Goal: Information Seeking & Learning: Learn about a topic

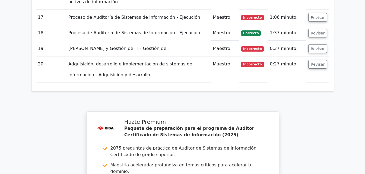
scroll to position [1283, 0]
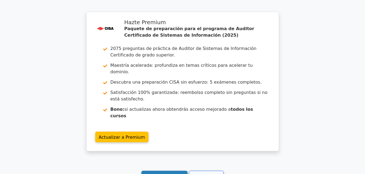
click at [164, 171] on link "Sigue practicando" at bounding box center [165, 176] width 46 height 11
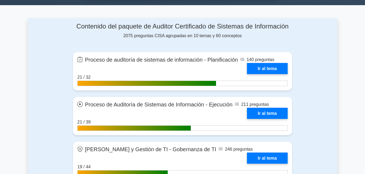
scroll to position [350, 0]
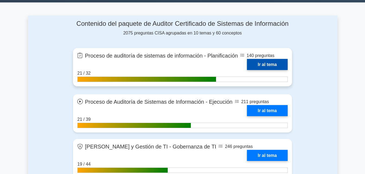
click at [252, 61] on link "Ir al tema" at bounding box center [267, 64] width 41 height 11
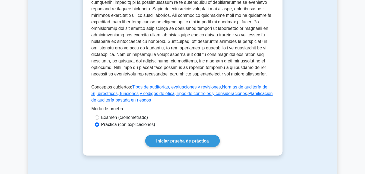
scroll to position [294, 0]
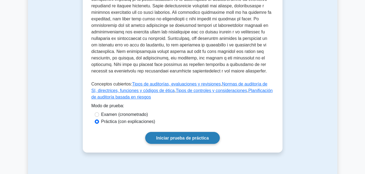
click at [190, 136] on font "Iniciar prueba de práctica" at bounding box center [182, 138] width 53 height 5
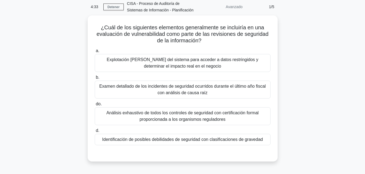
scroll to position [23, 0]
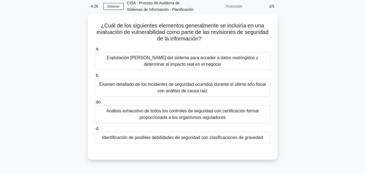
click at [204, 60] on font "Explotación de fallas del sistema para acceder a datos restringidos y determina…" at bounding box center [183, 60] width 152 height 11
click at [95, 51] on input "a. Explotación de fallas del sistema para acceder a datos restringidos y determ…" at bounding box center [95, 49] width 0 height 4
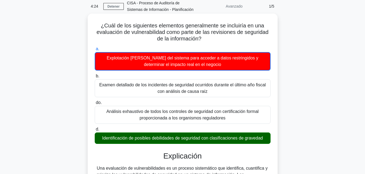
click at [265, 114] on font "Análisis exhaustivo de todos los controles de seguridad con certificación forma…" at bounding box center [182, 114] width 171 height 13
click at [95, 105] on input "do. Análisis exhaustivo de todos los controles de seguridad con certificación f…" at bounding box center [95, 103] width 0 height 4
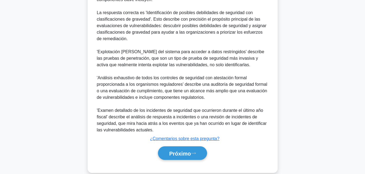
scroll to position [210, 0]
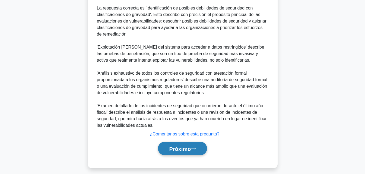
click at [181, 155] on button "Próximo" at bounding box center [182, 149] width 49 height 14
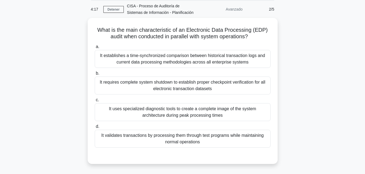
scroll to position [19, 0]
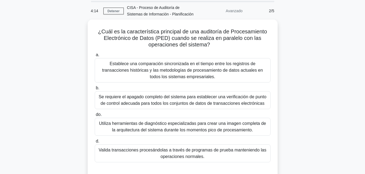
click at [322, 77] on div "¿Cuál es la característica principal de una auditoría de Procesamiento Electrón…" at bounding box center [183, 103] width 310 height 166
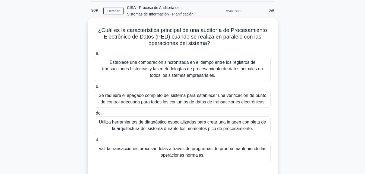
click at [237, 125] on font "Utiliza herramientas de diagnóstico especializadas para crear una imagen comple…" at bounding box center [182, 125] width 167 height 11
click at [95, 115] on input "do. Utiliza herramientas de diagnóstico especializadas para crear una imagen co…" at bounding box center [95, 114] width 0 height 4
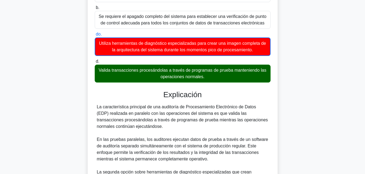
scroll to position [102, 0]
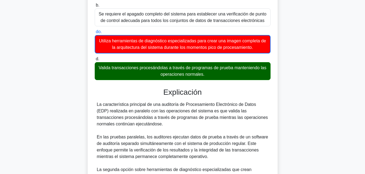
click at [362, 118] on main "3:16 Detener CISA - Proceso de Auditoría de Sistemas de Información - Planifica…" at bounding box center [182, 104] width 365 height 377
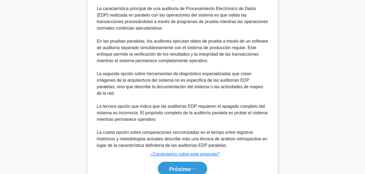
scroll to position [215, 0]
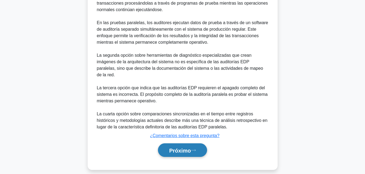
click at [182, 149] on button "Próximo" at bounding box center [182, 150] width 49 height 14
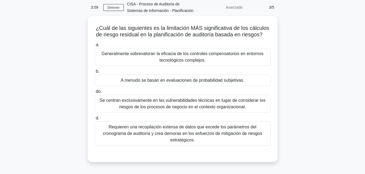
scroll to position [21, 0]
click at [227, 103] on font "Se centran exclusivamente en las vulnerabilidades técnicas en lugar de consider…" at bounding box center [183, 103] width 166 height 11
click at [95, 93] on input "do. Se centran exclusivamente en las vulnerabilidades técnicas en lugar de cons…" at bounding box center [95, 91] width 0 height 4
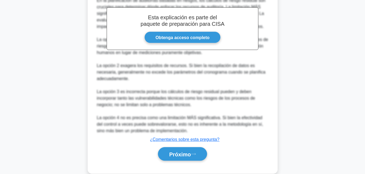
scroll to position [195, 0]
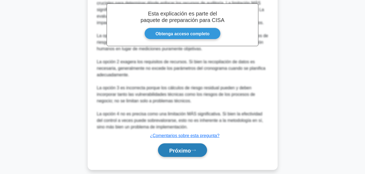
click at [189, 147] on font "Próximo" at bounding box center [180, 150] width 22 height 6
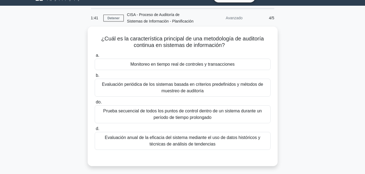
scroll to position [10, 0]
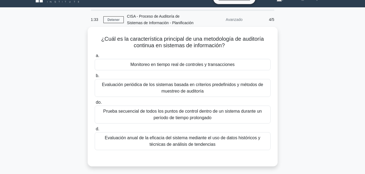
click at [249, 86] on font "Evaluación periódica de los sistemas basada en criterios predefinidos y métodos…" at bounding box center [182, 87] width 161 height 11
click at [95, 78] on input "b. Evaluación periódica de los sistemas basada en criterios predefinidos y méto…" at bounding box center [95, 76] width 0 height 4
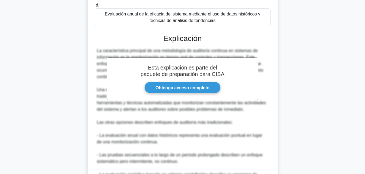
scroll to position [195, 0]
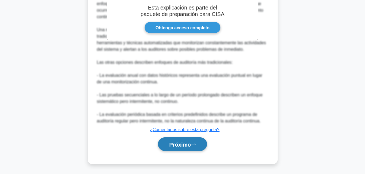
click at [183, 143] on font "Próximo" at bounding box center [180, 145] width 22 height 6
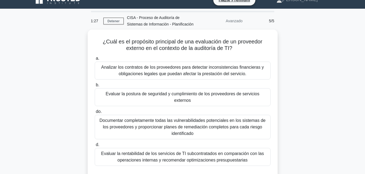
scroll to position [6, 0]
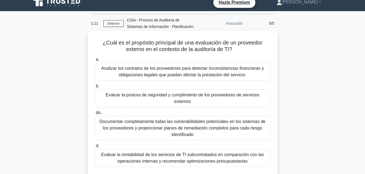
click at [228, 120] on font "Documentar completamente todas las vulnerabilidades potenciales en los sistemas…" at bounding box center [183, 128] width 166 height 18
click at [95, 115] on input "do. Documentar completamente todas las vulnerabilidades potenciales en los sist…" at bounding box center [95, 113] width 0 height 4
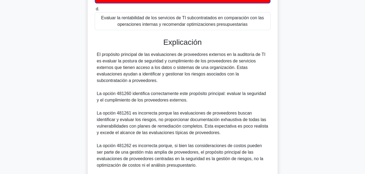
scroll to position [221, 0]
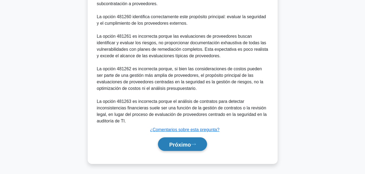
click at [175, 145] on font "Próximo" at bounding box center [180, 145] width 22 height 6
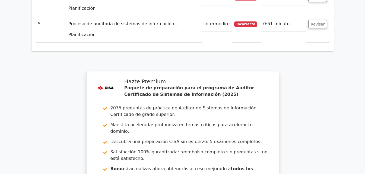
scroll to position [882, 0]
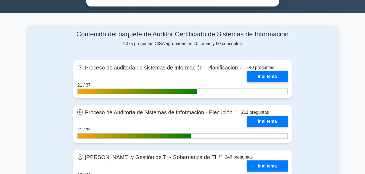
scroll to position [345, 0]
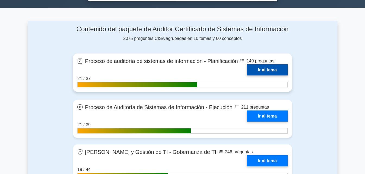
click at [265, 66] on link "Ir al tema" at bounding box center [267, 69] width 41 height 11
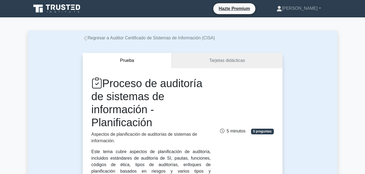
click at [229, 66] on link "Tarjetas didácticas" at bounding box center [227, 60] width 111 height 15
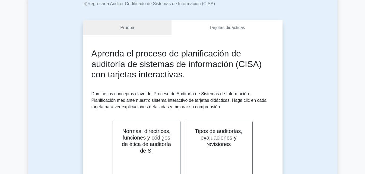
scroll to position [18, 0]
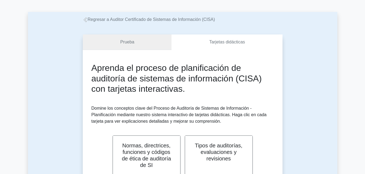
click at [150, 45] on link "Prueba" at bounding box center [127, 41] width 89 height 15
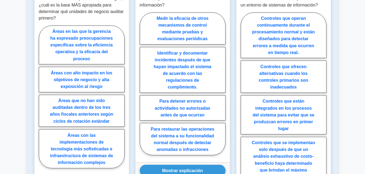
scroll to position [550, 0]
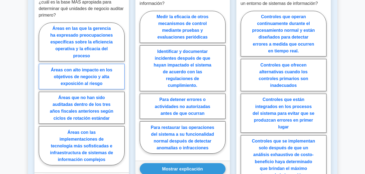
click at [104, 67] on font "Áreas con alto impacto en los objetivos de negocio y alta exposición al riesgo" at bounding box center [82, 76] width 62 height 18
click at [42, 94] on input "Áreas con alto impacto en los objetivos de negocio y alta exposición al riesgo" at bounding box center [41, 96] width 4 height 4
radio input "true"
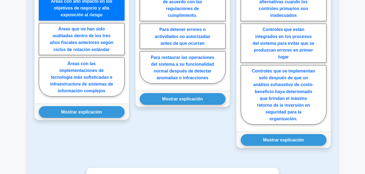
scroll to position [613, 0]
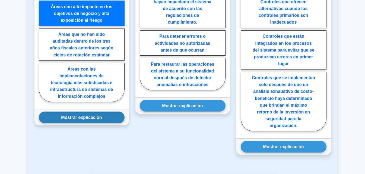
click at [121, 115] on button "Mostrar explicación" at bounding box center [82, 118] width 86 height 12
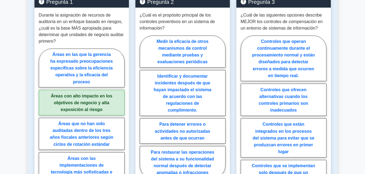
scroll to position [527, 0]
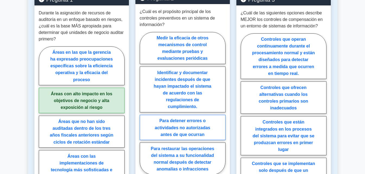
click at [177, 131] on label "Para detener errores o actividades no autorizadas antes de que ocurran" at bounding box center [183, 127] width 86 height 25
click at [143, 107] on input "Para detener errores o actividades no autorizadas antes de que ocurran" at bounding box center [142, 105] width 4 height 4
radio input "true"
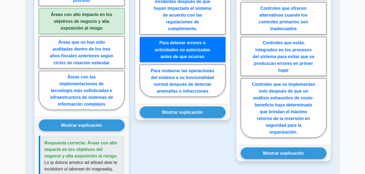
scroll to position [609, 0]
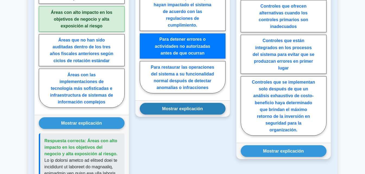
click at [178, 103] on button "Mostrar explicación" at bounding box center [183, 109] width 86 height 12
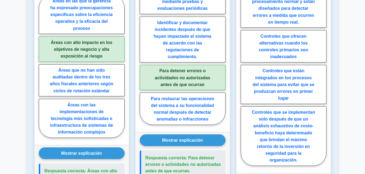
scroll to position [581, 0]
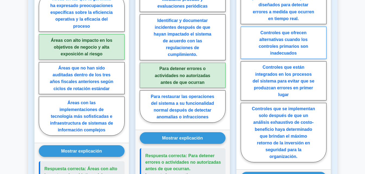
click at [308, 31] on font "Controles que ofrecen alternativas cuando los controles primarios son inadecuad…" at bounding box center [283, 42] width 49 height 25
click at [244, 70] on input "Controles que ofrecen alternativas cuando los controles primarios son inadecuad…" at bounding box center [243, 72] width 4 height 4
radio input "true"
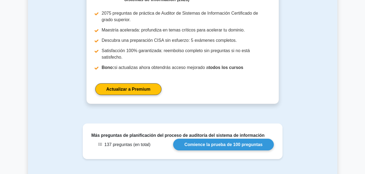
scroll to position [1081, 0]
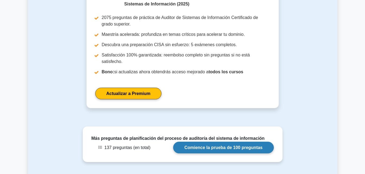
click at [245, 142] on link "Comience la prueba de 100 preguntas" at bounding box center [223, 148] width 101 height 12
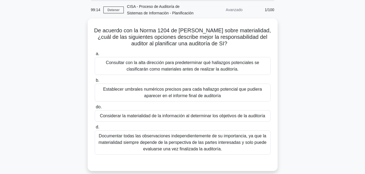
scroll to position [20, 0]
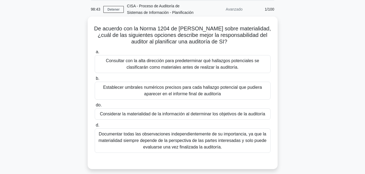
click at [216, 118] on div "Considerar la materialidad de la información al determinar los objetivos de la …" at bounding box center [183, 113] width 176 height 11
click at [95, 107] on input "do. Considerar la materialidad de la información al determinar los objetivos de…" at bounding box center [95, 105] width 0 height 4
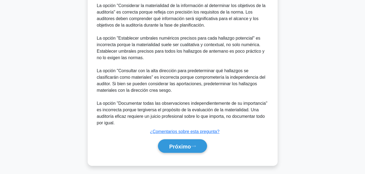
scroll to position [221, 0]
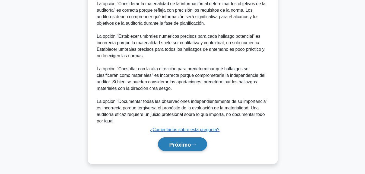
click at [184, 150] on button "Próximo" at bounding box center [182, 144] width 49 height 14
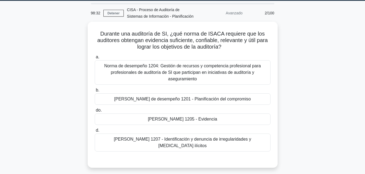
scroll to position [15, 0]
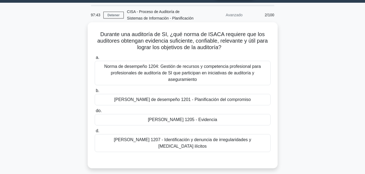
click at [248, 121] on div "[PERSON_NAME] 1205 - Evidencia" at bounding box center [183, 119] width 176 height 11
click at [95, 113] on input "do. [PERSON_NAME] 1205 - Evidencia" at bounding box center [95, 111] width 0 height 4
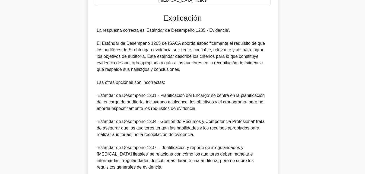
scroll to position [201, 0]
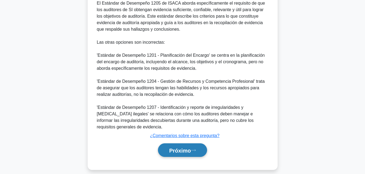
click at [184, 147] on font "Próximo" at bounding box center [180, 150] width 22 height 6
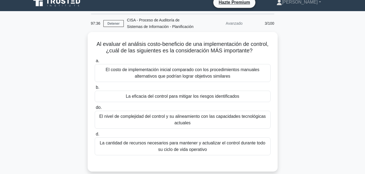
scroll to position [6, 0]
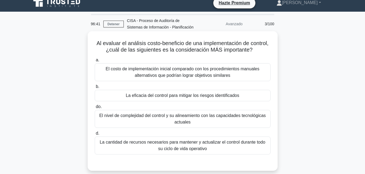
click at [219, 95] on font "La eficacia del control para mitigar los riesgos identificados" at bounding box center [183, 95] width 114 height 5
click at [95, 89] on input "b. La eficacia del control para mitigar los riesgos identificados" at bounding box center [95, 87] width 0 height 4
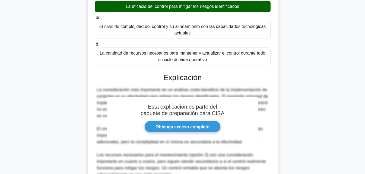
scroll to position [188, 0]
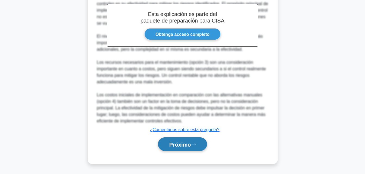
click at [185, 148] on button "Próximo" at bounding box center [182, 144] width 49 height 14
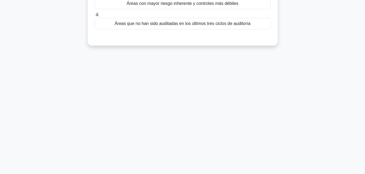
scroll to position [0, 0]
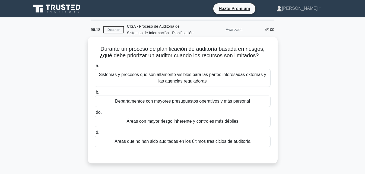
click at [256, 116] on div "Áreas con mayor riesgo inherente y controles más débiles" at bounding box center [183, 121] width 176 height 11
click at [95, 114] on input "do. Áreas con mayor riesgo inherente y controles más débiles" at bounding box center [95, 113] width 0 height 4
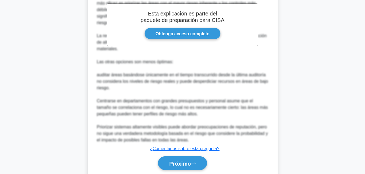
scroll to position [180, 0]
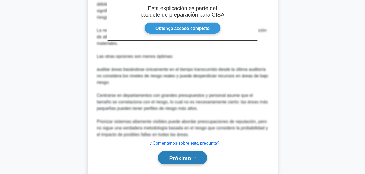
click at [194, 151] on button "Próximo" at bounding box center [182, 158] width 49 height 14
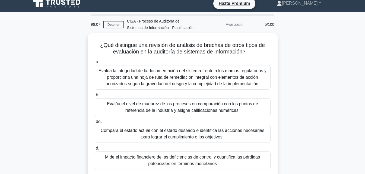
scroll to position [0, 0]
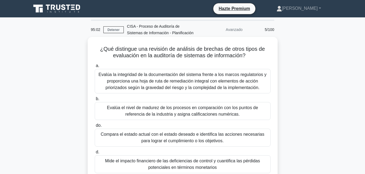
click at [199, 108] on font "Evalúa el nivel de madurez de los procesos en comparación con los puntos de ref…" at bounding box center [182, 110] width 151 height 11
click at [95, 101] on input "b. Evalúa el nivel de madurez de los procesos en comparación con los puntos de …" at bounding box center [95, 99] width 0 height 4
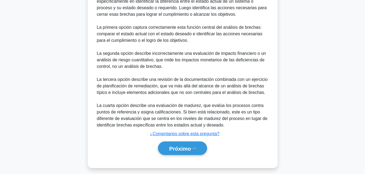
scroll to position [208, 0]
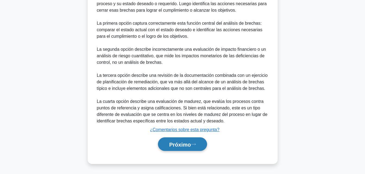
click at [185, 143] on font "Próximo" at bounding box center [180, 145] width 22 height 6
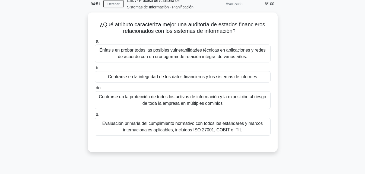
scroll to position [25, 0]
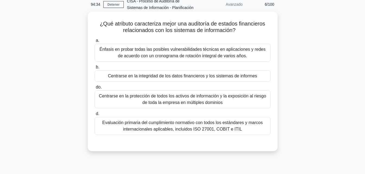
click at [237, 74] on font "Centrarse en la integridad de los datos financieros y los sistemas de informes" at bounding box center [182, 76] width 149 height 5
click at [95, 69] on input "b. Centrarse en la integridad de los datos financieros y los sistemas de inform…" at bounding box center [95, 67] width 0 height 4
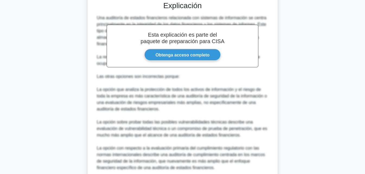
scroll to position [214, 0]
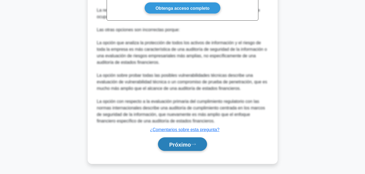
click at [183, 142] on font "Próximo" at bounding box center [180, 145] width 22 height 6
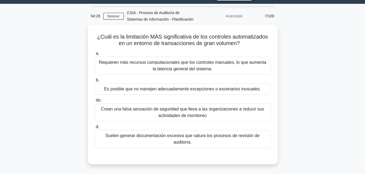
scroll to position [13, 0]
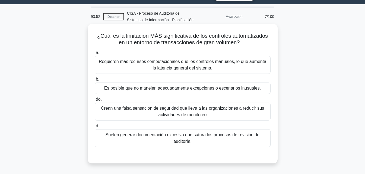
click at [231, 61] on font "Requieren más recursos computacionales que los controles manuales, lo que aumen…" at bounding box center [183, 64] width 168 height 11
click at [95, 55] on input "a. Requieren más recursos computacionales que los controles manuales, lo que au…" at bounding box center [95, 53] width 0 height 4
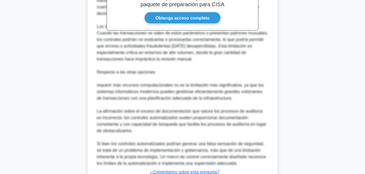
scroll to position [241, 0]
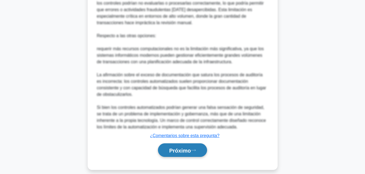
click at [186, 147] on font "Próximo" at bounding box center [180, 150] width 22 height 6
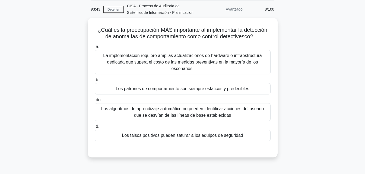
scroll to position [19, 0]
drag, startPoint x: 231, startPoint y: 135, endPoint x: 231, endPoint y: 130, distance: 5.2
click at [231, 130] on div "a. La implementación requiere amplias actualizaciones de hardware e infraestruc…" at bounding box center [183, 92] width 183 height 100
click at [231, 133] on font "Los falsos positivos pueden saturar a los equipos de seguridad" at bounding box center [182, 135] width 121 height 5
click at [95, 128] on input "d. Los falsos positivos pueden saturar a los equipos de seguridad" at bounding box center [95, 127] width 0 height 4
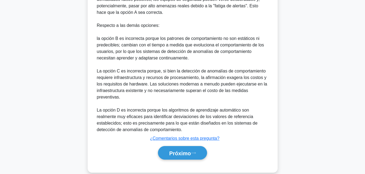
scroll to position [221, 0]
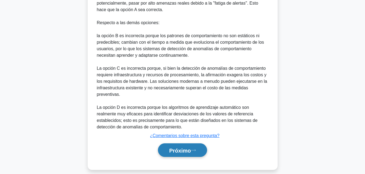
click at [178, 147] on font "Próximo" at bounding box center [180, 150] width 22 height 6
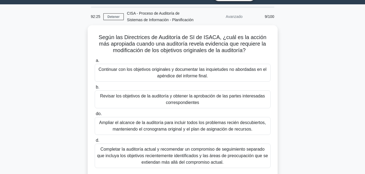
scroll to position [12, 0]
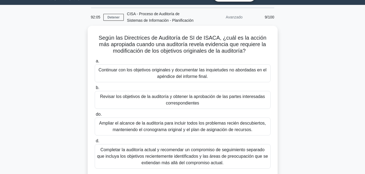
drag, startPoint x: 365, startPoint y: 71, endPoint x: 365, endPoint y: 76, distance: 4.9
click at [365, 76] on main "92:05 Detener CISA - Proceso de Auditoría de Sistemas de Información - Planific…" at bounding box center [182, 143] width 365 height 276
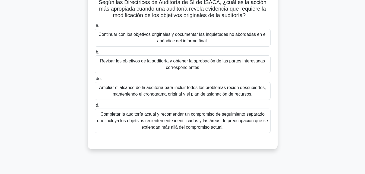
scroll to position [49, 0]
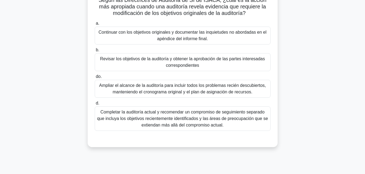
click at [227, 94] on font "Ampliar el alcance de la auditoría para incluir todos los problemas recién desc…" at bounding box center [182, 88] width 167 height 11
click at [95, 79] on input "do. Ampliar el alcance de la auditoría para incluir todos los problemas recién …" at bounding box center [95, 77] width 0 height 4
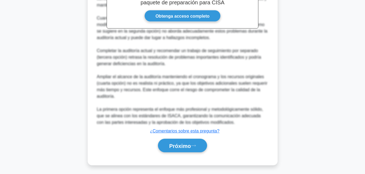
scroll to position [234, 0]
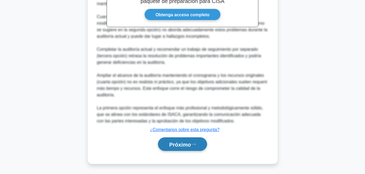
click at [190, 142] on font "Próximo" at bounding box center [180, 145] width 22 height 6
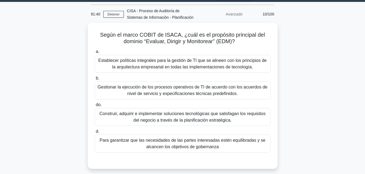
scroll to position [15, 0]
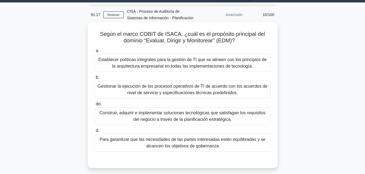
click at [181, 84] on font "Gestionar la ejecución de los procesos operativos de TI de acuerdo con los acue…" at bounding box center [183, 89] width 170 height 11
click at [95, 79] on input "b. Gestionar la ejecución de los procesos operativos de TI de acuerdo con los a…" at bounding box center [95, 78] width 0 height 4
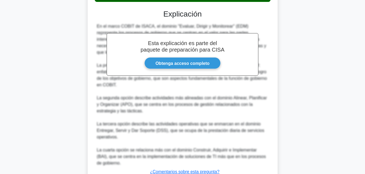
scroll to position [208, 0]
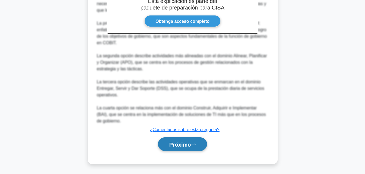
click at [181, 145] on font "Próximo" at bounding box center [180, 145] width 22 height 6
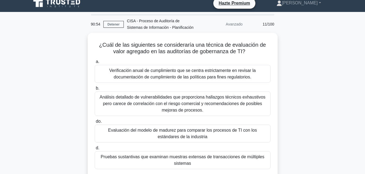
scroll to position [5, 0]
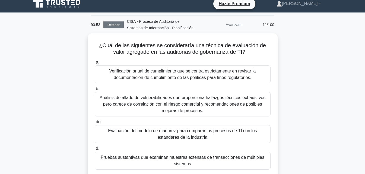
click at [120, 27] on link "Detener" at bounding box center [113, 24] width 20 height 7
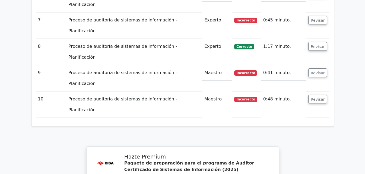
scroll to position [932, 0]
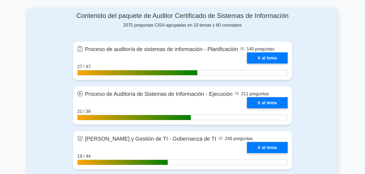
scroll to position [361, 0]
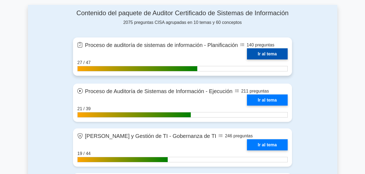
click at [275, 50] on link "Ir al tema" at bounding box center [267, 53] width 41 height 11
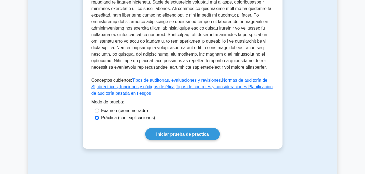
scroll to position [368, 0]
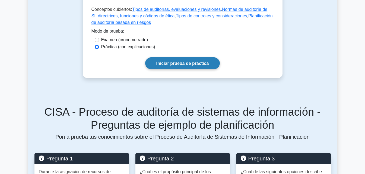
click at [196, 61] on font "Iniciar prueba de práctica" at bounding box center [182, 63] width 53 height 5
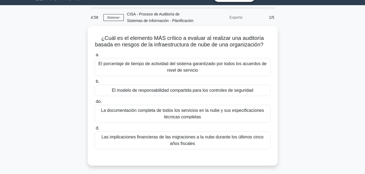
scroll to position [14, 0]
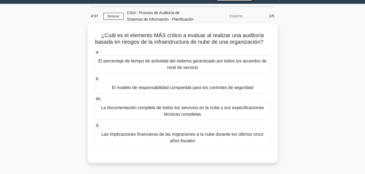
click at [233, 90] on font "El modelo de responsabilidad compartida para los controles de seguridad" at bounding box center [183, 87] width 142 height 5
click at [95, 81] on input "b. El modelo de responsabilidad compartida para los controles de seguridad" at bounding box center [95, 79] width 0 height 4
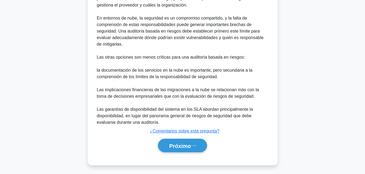
scroll to position [221, 0]
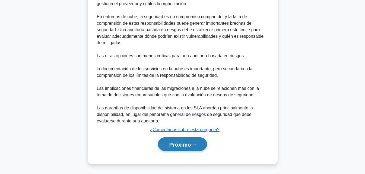
click at [176, 147] on font "Próximo" at bounding box center [180, 145] width 22 height 6
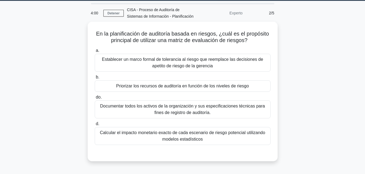
scroll to position [14, 0]
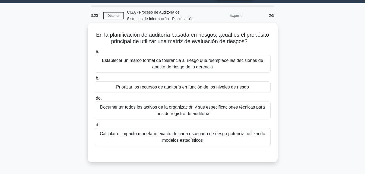
click at [229, 87] on font "Priorizar los recursos de auditoría en función de los niveles de riesgo" at bounding box center [182, 87] width 133 height 5
click at [95, 80] on input "b. Priorizar los recursos de auditoría en función de los niveles de riesgo" at bounding box center [95, 79] width 0 height 4
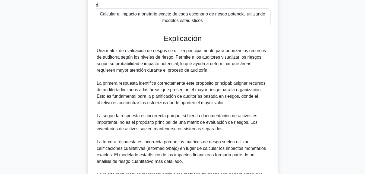
scroll to position [214, 0]
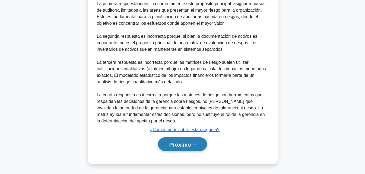
click at [183, 147] on font "Próximo" at bounding box center [180, 145] width 22 height 6
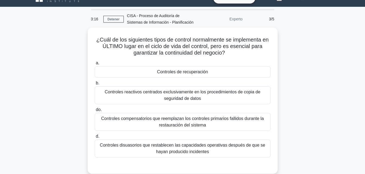
scroll to position [8, 0]
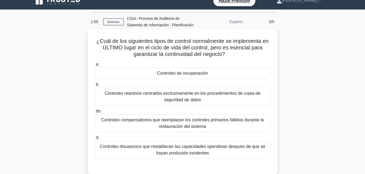
click at [255, 121] on font "Controles compensatorios que reemplazan los controles primarios fallidos durant…" at bounding box center [182, 123] width 163 height 11
click at [95, 113] on input "do. Controles compensatorios que reemplazan los controles primarios fallidos du…" at bounding box center [95, 111] width 0 height 4
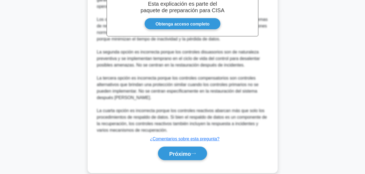
scroll to position [215, 0]
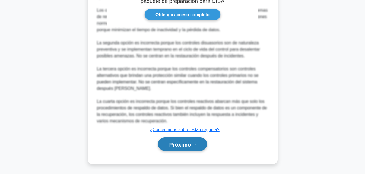
click at [181, 146] on font "Próximo" at bounding box center [180, 145] width 22 height 6
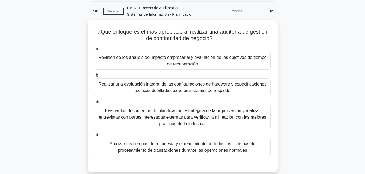
scroll to position [18, 0]
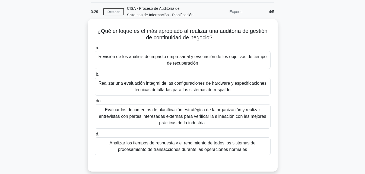
click at [225, 57] on font "Revisión de los análisis de impacto empresarial y evaluación de los objetivos d…" at bounding box center [183, 59] width 168 height 11
click at [95, 50] on input "a. Revisión de los análisis de impacto empresarial y evaluación de los objetivo…" at bounding box center [95, 48] width 0 height 4
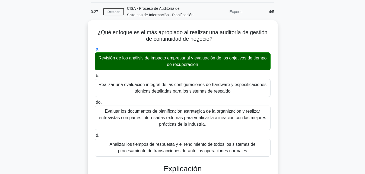
drag, startPoint x: 365, startPoint y: 63, endPoint x: 356, endPoint y: 125, distance: 62.8
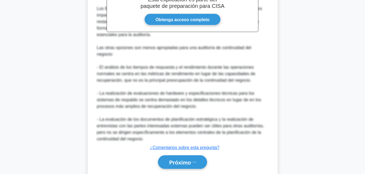
scroll to position [227, 0]
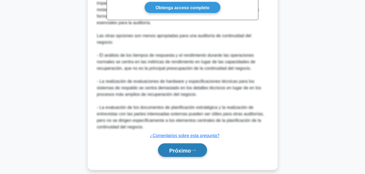
click at [186, 147] on font "Próximo" at bounding box center [180, 150] width 22 height 6
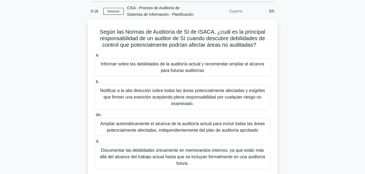
scroll to position [18, 0]
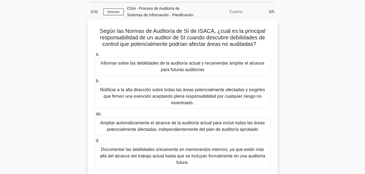
click at [231, 127] on font "Ampliar automáticamente el alcance de la auditoría actual para incluir todas la…" at bounding box center [182, 126] width 165 height 11
click at [95, 116] on input "do. Ampliar automáticamente el alcance de la auditoría actual para incluir toda…" at bounding box center [95, 114] width 0 height 4
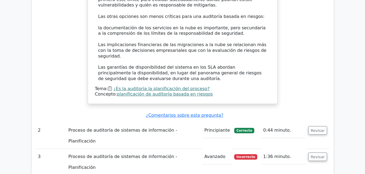
scroll to position [673, 0]
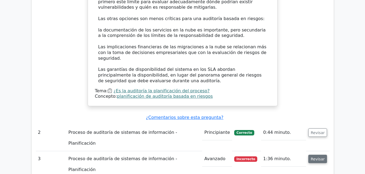
click at [320, 157] on font "Revisar" at bounding box center [318, 159] width 14 height 4
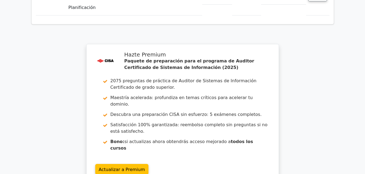
scroll to position [1158, 0]
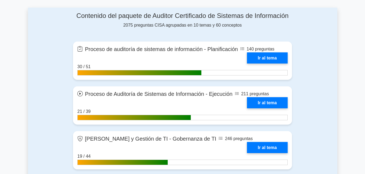
scroll to position [361, 0]
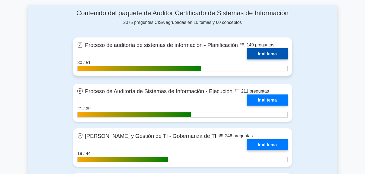
click at [268, 49] on link "Ir al tema" at bounding box center [267, 53] width 41 height 11
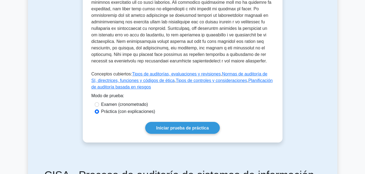
scroll to position [303, 0]
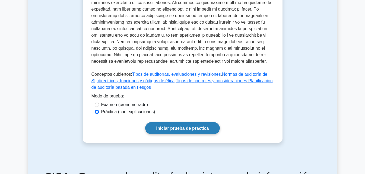
click at [176, 124] on link "Iniciar prueba de práctica" at bounding box center [182, 128] width 75 height 12
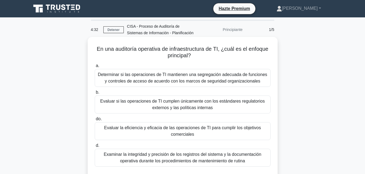
click at [241, 121] on label "do. Evaluar la eficiencia y eficacia de las operaciones de TI para cumplir los …" at bounding box center [183, 128] width 176 height 24
click at [95, 121] on input "do. Evaluar la eficiencia y eficacia de las operaciones de TI para cumplir los …" at bounding box center [95, 119] width 0 height 4
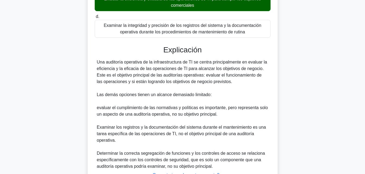
scroll to position [175, 0]
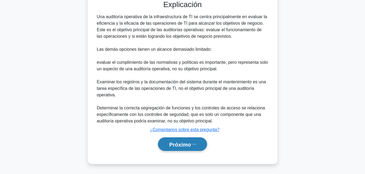
click at [184, 146] on font "Próximo" at bounding box center [180, 145] width 22 height 6
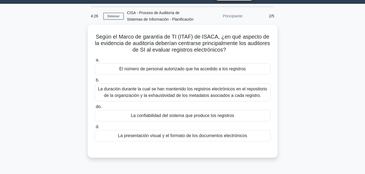
scroll to position [12, 0]
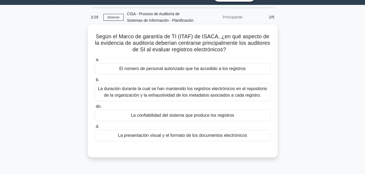
click at [259, 113] on div "La confiabilidad del sistema que produce los registros" at bounding box center [183, 115] width 176 height 11
click at [95, 108] on input "do. La confiabilidad del sistema que produce los registros" at bounding box center [95, 107] width 0 height 4
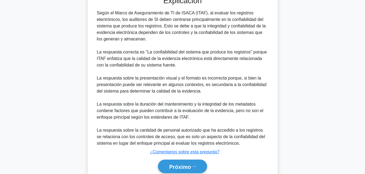
scroll to position [188, 0]
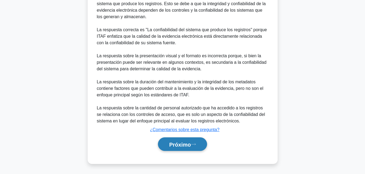
click at [184, 143] on font "Próximo" at bounding box center [180, 145] width 22 height 6
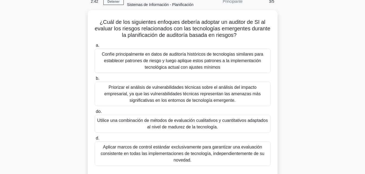
scroll to position [29, 0]
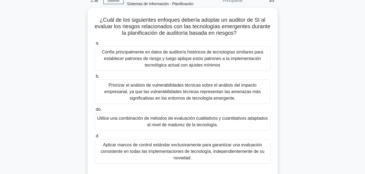
click at [238, 152] on font "Aplicar marcos de control estándar exclusivamente para garantizar una evaluació…" at bounding box center [183, 152] width 164 height 18
click at [95, 138] on input "d. Aplicar marcos de control estándar exclusivamente para garantizar una evalua…" at bounding box center [95, 136] width 0 height 4
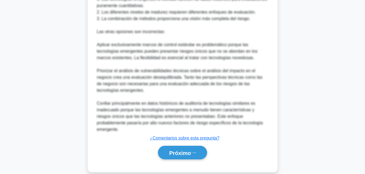
scroll to position [273, 0]
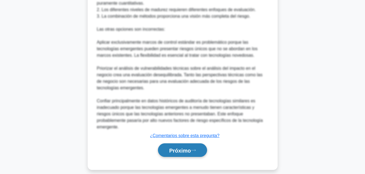
click at [194, 149] on icon at bounding box center [193, 150] width 5 height 3
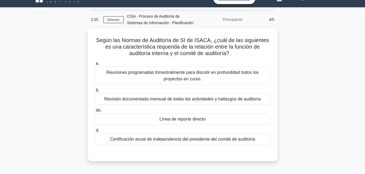
scroll to position [9, 0]
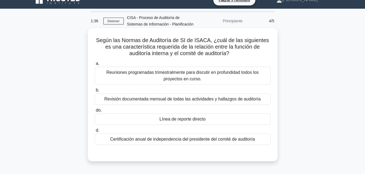
click at [255, 73] on font "Reuniones programadas trimestralmente para discutir en profundidad todos los pr…" at bounding box center [182, 75] width 152 height 11
click at [95, 65] on input "a. Reuniones programadas trimestralmente para discutir en profundidad todos los…" at bounding box center [95, 64] width 0 height 4
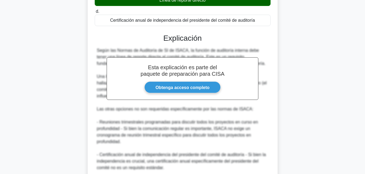
scroll to position [202, 0]
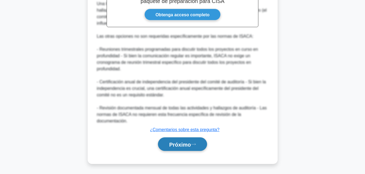
click at [195, 147] on button "Próximo" at bounding box center [182, 144] width 49 height 14
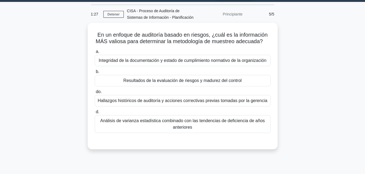
scroll to position [15, 0]
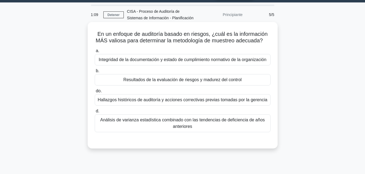
click at [258, 62] on font "Integridad de la documentación y estado de cumplimiento normativo de la organiz…" at bounding box center [183, 59] width 168 height 5
click at [95, 53] on input "a. Integridad de la documentación y estado de cumplimiento normativo de la orga…" at bounding box center [95, 51] width 0 height 4
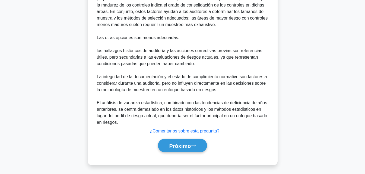
scroll to position [222, 0]
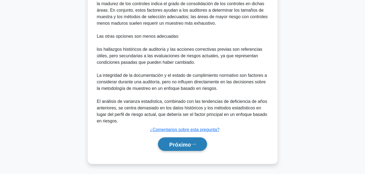
click at [178, 147] on font "Próximo" at bounding box center [180, 145] width 22 height 6
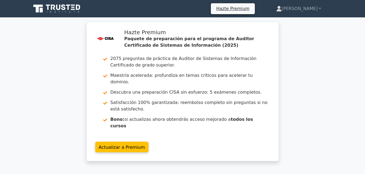
drag, startPoint x: 365, startPoint y: 8, endPoint x: 365, endPoint y: 38, distance: 30.4
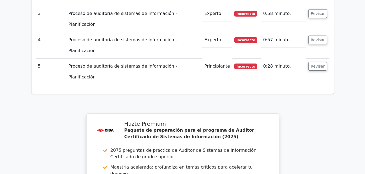
scroll to position [814, 0]
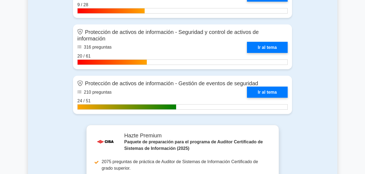
scroll to position [759, 0]
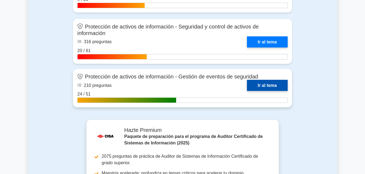
click at [286, 80] on link "Ir al tema" at bounding box center [267, 85] width 41 height 11
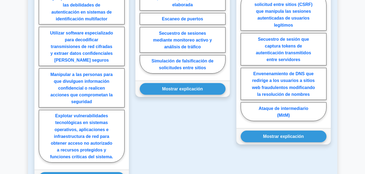
scroll to position [553, 0]
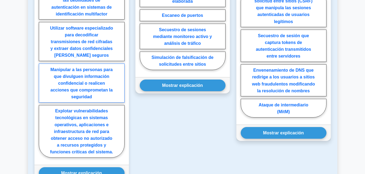
click at [102, 90] on font "Manipular a las personas para que divulguen información confidencial o realicen…" at bounding box center [82, 83] width 62 height 32
click at [42, 69] on input "Manipular a las personas para que divulguen información confidencial o realicen…" at bounding box center [41, 67] width 4 height 4
radio input "true"
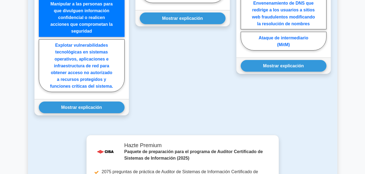
scroll to position [658, 0]
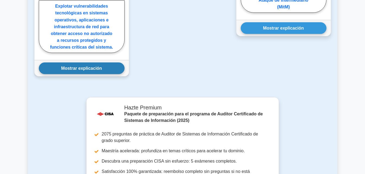
click at [95, 76] on div "Mostrar explicación Correct Answer: Manipulating people into divulging confiden…" at bounding box center [81, 68] width 95 height 16
click at [85, 74] on button "Mostrar explicación" at bounding box center [82, 68] width 86 height 12
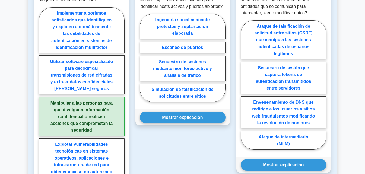
scroll to position [523, 0]
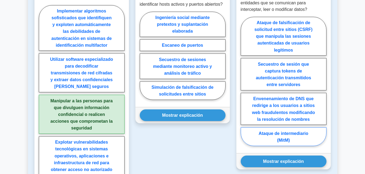
click at [308, 145] on label "Ataque de intermediario (MitM)" at bounding box center [284, 136] width 86 height 18
click at [244, 85] on input "Ataque de intermediario (MitM)" at bounding box center [243, 83] width 4 height 4
radio input "true"
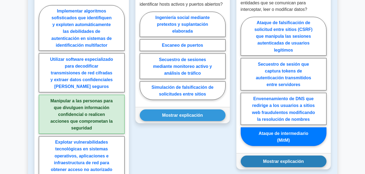
click at [310, 167] on button "Mostrar explicación" at bounding box center [284, 162] width 86 height 12
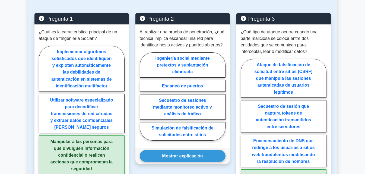
scroll to position [484, 0]
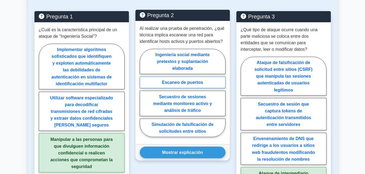
click at [186, 88] on label "Escaneo de puertos" at bounding box center [183, 83] width 86 height 12
click at [143, 93] on input "Escaneo de puertos" at bounding box center [142, 95] width 4 height 4
radio input "true"
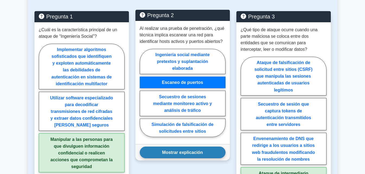
click at [182, 156] on button "Mostrar explicación" at bounding box center [183, 153] width 86 height 12
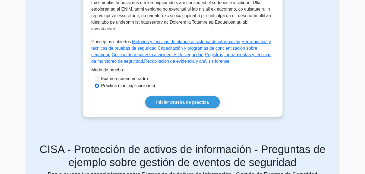
scroll to position [303, 0]
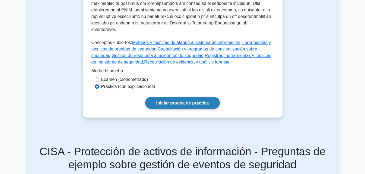
click at [208, 105] on link "Iniciar prueba de práctica" at bounding box center [182, 103] width 75 height 12
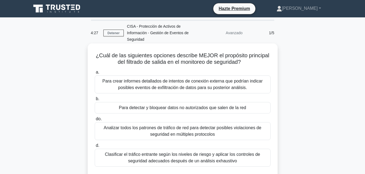
click at [221, 153] on font "Clasificar el tráfico entrante según los niveles de riesgo y aplicar los contro…" at bounding box center [182, 157] width 155 height 11
click at [95, 147] on input "d. Clasificar el tráfico entrante según los niveles de riesgo y aplicar los con…" at bounding box center [95, 146] width 0 height 4
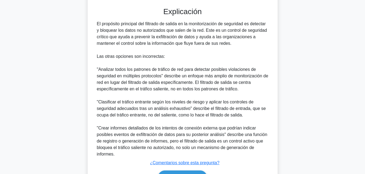
scroll to position [202, 0]
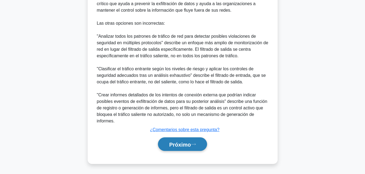
click at [188, 144] on font "Próximo" at bounding box center [180, 145] width 22 height 6
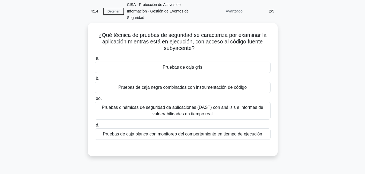
scroll to position [18, 0]
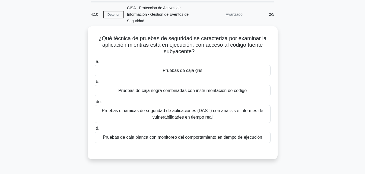
click at [362, 57] on main "4:10 Detener CISA - Protección de Activos de Información - Gestión de Eventos d…" at bounding box center [182, 137] width 365 height 276
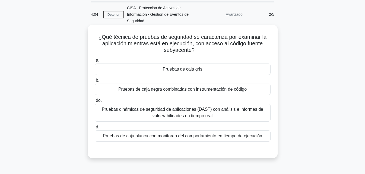
click at [235, 110] on font "Pruebas dinámicas de seguridad de aplicaciones (DAST) con análisis e informes d…" at bounding box center [183, 112] width 162 height 11
click at [95, 102] on input "do. Pruebas dinámicas de seguridad de aplicaciones (DAST) con análisis e inform…" at bounding box center [95, 101] width 0 height 4
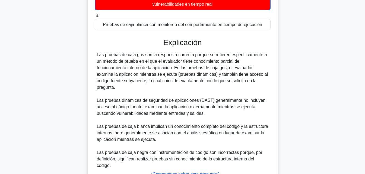
scroll to position [169, 0]
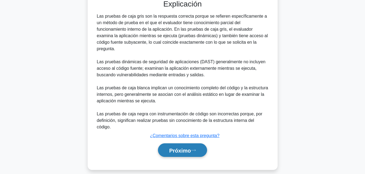
click at [195, 143] on button "Próximo" at bounding box center [182, 150] width 49 height 14
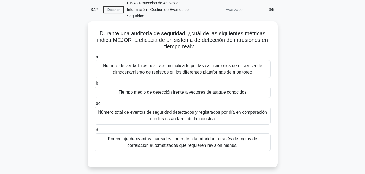
scroll to position [23, 0]
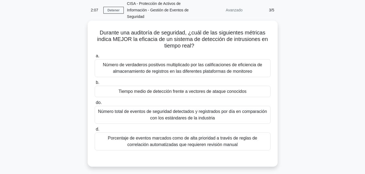
click at [235, 76] on div "Número de verdaderos positivos multiplicado por las calificaciones de eficienci…" at bounding box center [183, 68] width 176 height 18
click at [95, 58] on input "a. Número de verdaderos positivos multiplicado por las calificaciones de eficie…" at bounding box center [95, 56] width 0 height 4
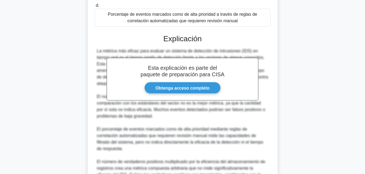
scroll to position [208, 0]
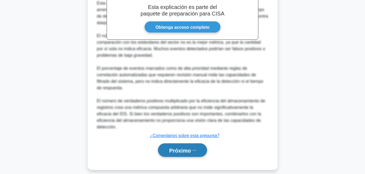
click at [178, 147] on font "Próximo" at bounding box center [180, 150] width 22 height 6
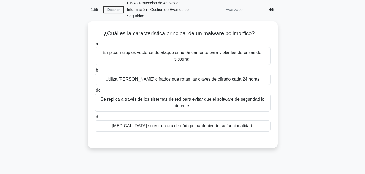
scroll to position [23, 0]
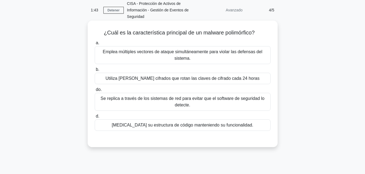
click at [258, 55] on font "Emplea múltiples vectores de ataque simultáneamente para violar las defensas de…" at bounding box center [183, 54] width 160 height 11
click at [95, 45] on input "a. Emplea múltiples vectores de ataque simultáneamente para violar las defensas…" at bounding box center [95, 43] width 0 height 4
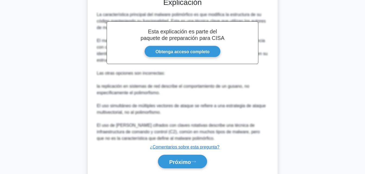
scroll to position [182, 0]
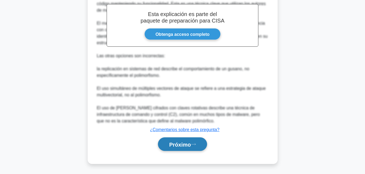
click at [189, 143] on font "Próximo" at bounding box center [180, 145] width 22 height 6
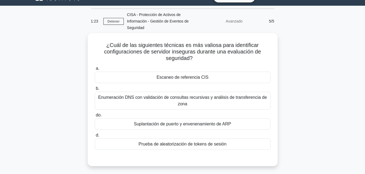
scroll to position [9, 0]
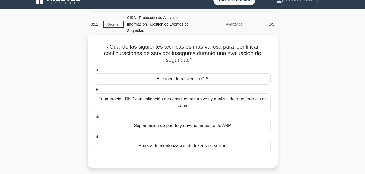
click at [240, 143] on div "Prueba de aleatorización de tokens de sesión" at bounding box center [183, 145] width 176 height 11
click at [95, 139] on input "d. Prueba de aleatorización de tokens de sesión" at bounding box center [95, 137] width 0 height 4
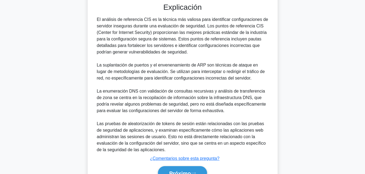
scroll to position [175, 0]
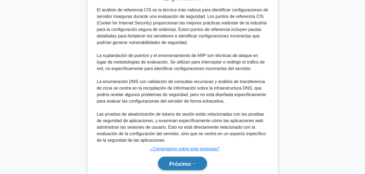
click at [191, 167] on font "Próximo" at bounding box center [180, 164] width 22 height 6
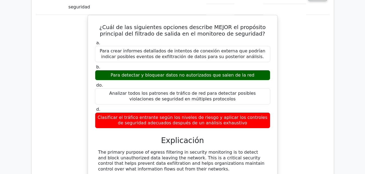
click at [365, 105] on html "Go Premium [PERSON_NAME]" at bounding box center [182, 89] width 365 height 1090
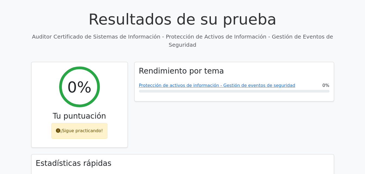
scroll to position [162, 0]
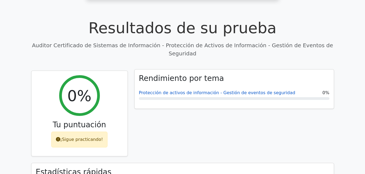
click at [265, 90] on font "Protección de activos de información - Gestión de eventos de seguridad" at bounding box center [217, 92] width 156 height 5
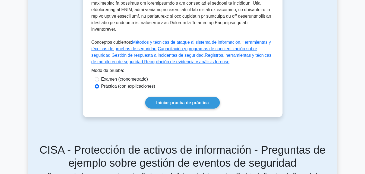
scroll to position [306, 0]
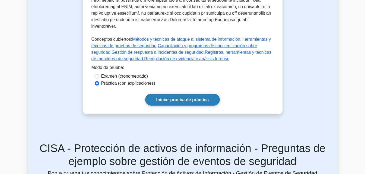
click at [188, 103] on link "Iniciar prueba de práctica" at bounding box center [182, 100] width 75 height 12
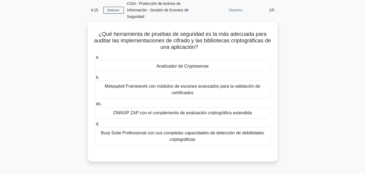
scroll to position [23, 0]
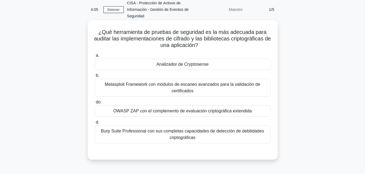
click at [203, 67] on font "Analizador de Cryptosense" at bounding box center [182, 64] width 52 height 5
click at [95, 57] on input "a. Analizador de Cryptosense" at bounding box center [95, 56] width 0 height 4
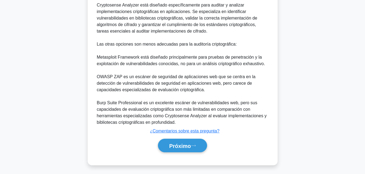
scroll to position [188, 0]
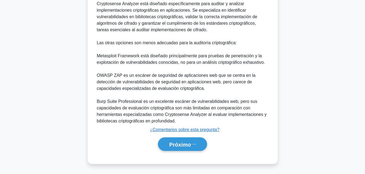
click at [164, 152] on div "Próximo" at bounding box center [183, 144] width 176 height 18
click at [171, 144] on font "Próximo" at bounding box center [180, 145] width 22 height 6
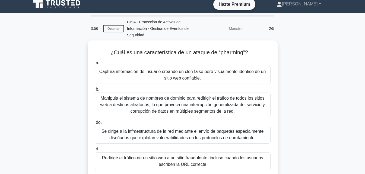
scroll to position [3, 0]
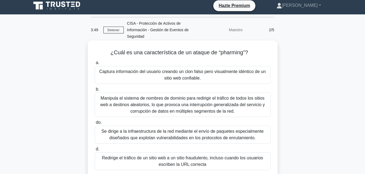
click at [236, 77] on font "Captura información del usuario creando un clon falso pero visualmente idéntico…" at bounding box center [182, 74] width 171 height 13
click at [95, 65] on input "a. Captura información del usuario creando un clon falso pero visualmente idént…" at bounding box center [95, 63] width 0 height 4
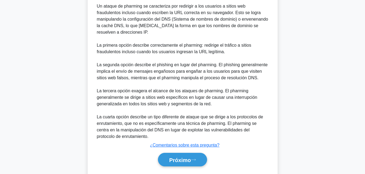
scroll to position [194, 0]
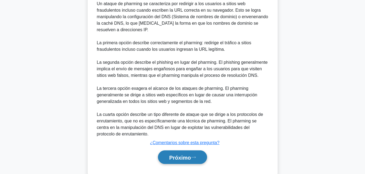
click at [189, 162] on button "Próximo" at bounding box center [182, 157] width 49 height 14
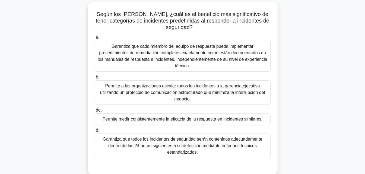
scroll to position [44, 0]
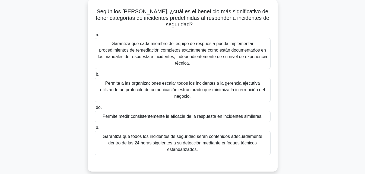
click at [240, 95] on font "Permite a las organizaciones escalar todos los incidentes a la gerencia ejecuti…" at bounding box center [182, 90] width 171 height 20
click at [95, 76] on input "b. Permite a las organizaciones escalar todos los incidentes a la gerencia ejec…" at bounding box center [95, 75] width 0 height 4
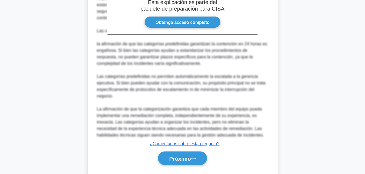
scroll to position [247, 0]
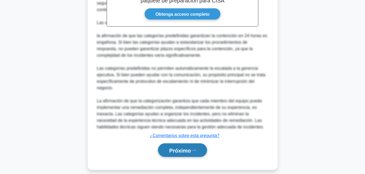
click at [187, 143] on button "Próximo" at bounding box center [182, 150] width 49 height 14
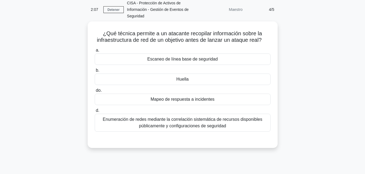
scroll to position [26, 0]
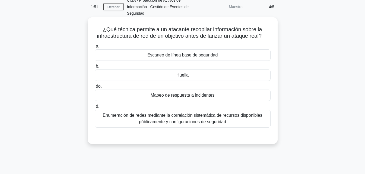
click at [224, 121] on font "Enumeración de redes mediante la correlación sistemática de recursos disponible…" at bounding box center [183, 118] width 160 height 11
click at [95, 108] on input "d. Enumeración de redes mediante la correlación sistemática de recursos disponi…" at bounding box center [95, 107] width 0 height 4
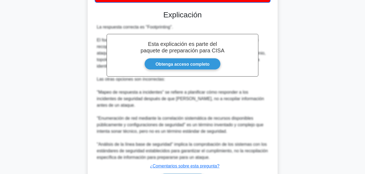
scroll to position [182, 0]
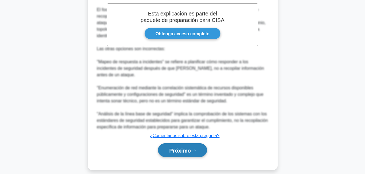
click at [185, 147] on font "Próximo" at bounding box center [180, 150] width 22 height 6
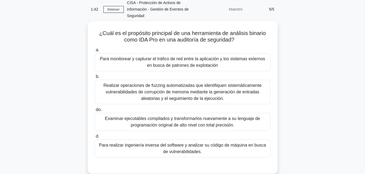
scroll to position [23, 0]
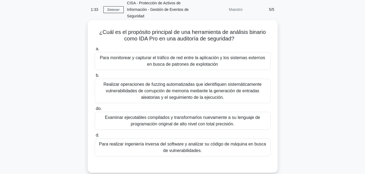
click at [215, 129] on div "Examinar ejecutables compilados y transformarlos nuevamente a su lenguaje de pr…" at bounding box center [183, 121] width 176 height 18
click at [95, 111] on input "do. Examinar ejecutables compilados y transformarlos nuevamente a su lenguaje d…" at bounding box center [95, 109] width 0 height 4
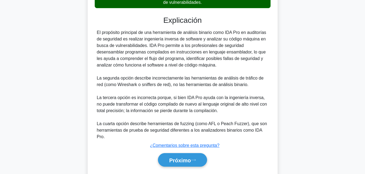
scroll to position [189, 0]
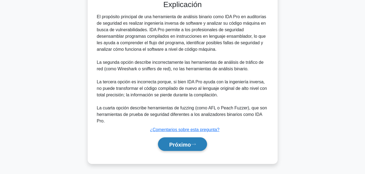
click at [189, 143] on font "Próximo" at bounding box center [180, 145] width 22 height 6
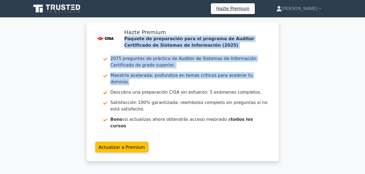
drag, startPoint x: 365, startPoint y: 23, endPoint x: 362, endPoint y: 69, distance: 45.8
click at [362, 69] on div ".st0{fill:#E31818;} Hazte Premium Paquete de preparación para el programa de Au…" at bounding box center [182, 95] width 365 height 146
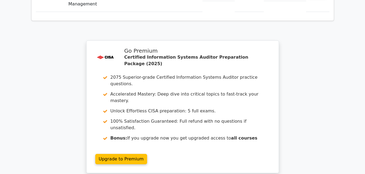
scroll to position [831, 0]
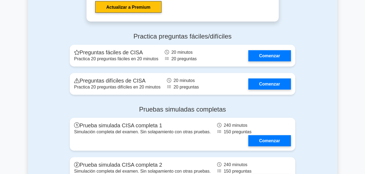
scroll to position [987, 0]
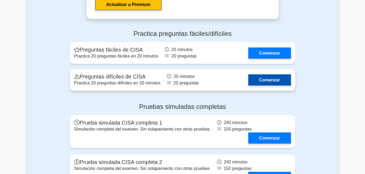
click at [268, 74] on link "Comenzar" at bounding box center [270, 79] width 43 height 11
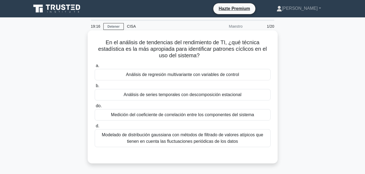
click at [230, 95] on font "Análisis de series temporales con descomposición estacional" at bounding box center [183, 94] width 118 height 5
click at [95, 88] on input "b. Análisis de series temporales con descomposición estacional" at bounding box center [95, 86] width 0 height 4
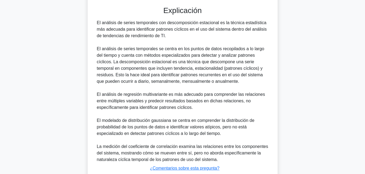
scroll to position [188, 0]
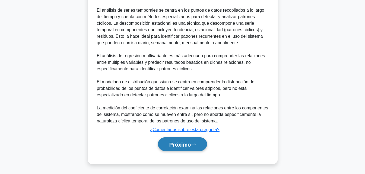
click at [183, 150] on button "Próximo" at bounding box center [182, 144] width 49 height 14
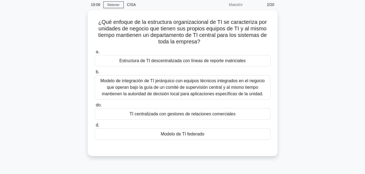
scroll to position [21, 0]
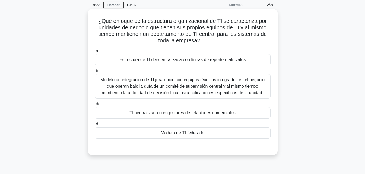
click at [224, 131] on div "Modelo de TI federado" at bounding box center [183, 132] width 176 height 11
click at [95, 126] on input "d. Modelo de TI federado" at bounding box center [95, 125] width 0 height 4
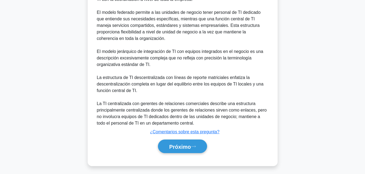
scroll to position [208, 0]
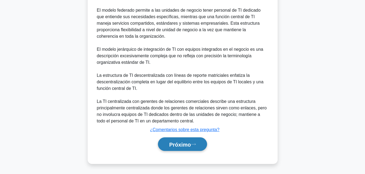
click at [188, 139] on button "Próximo" at bounding box center [182, 144] width 49 height 14
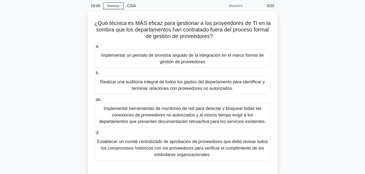
scroll to position [20, 0]
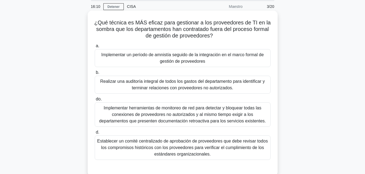
click at [246, 115] on font "Implementar herramientas de monitoreo de red para detectar y bloquear todas las…" at bounding box center [182, 115] width 167 height 18
click at [95, 101] on input "do. Implementar herramientas de monitoreo de red para detectar y bloquear todas…" at bounding box center [95, 100] width 0 height 4
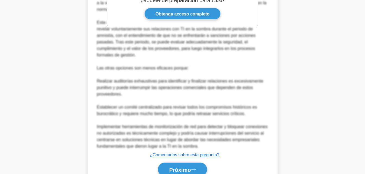
scroll to position [247, 0]
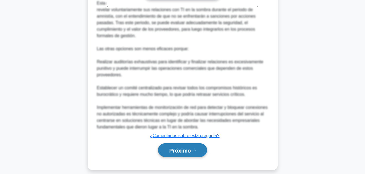
click at [174, 147] on font "Próximo" at bounding box center [180, 150] width 22 height 6
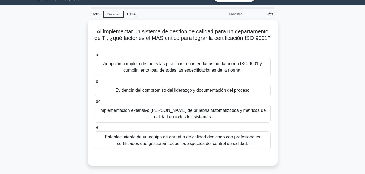
scroll to position [12, 0]
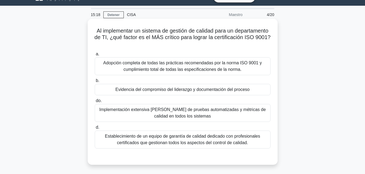
click at [228, 134] on font "Establecimiento de un equipo de garantía de calidad dedicado con profesionales …" at bounding box center [182, 139] width 155 height 11
click at [95, 129] on input "d. Establecimiento de un equipo de garantía de calidad dedicado con profesional…" at bounding box center [95, 128] width 0 height 4
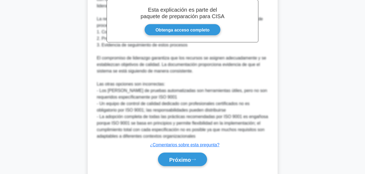
scroll to position [205, 0]
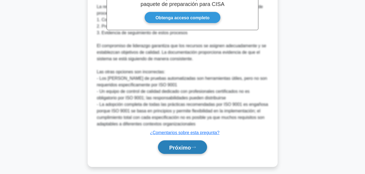
click at [197, 152] on button "Próximo" at bounding box center [182, 147] width 49 height 14
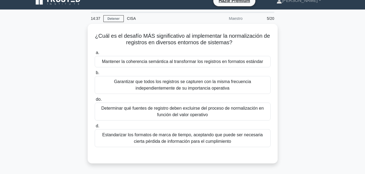
scroll to position [7, 0]
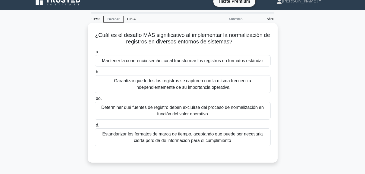
click at [220, 63] on font "Mantener la coherencia semántica al transformar los registros en formatos están…" at bounding box center [182, 60] width 161 height 5
click at [95, 54] on input "a. Mantener la coherencia semántica al transformar los registros en formatos es…" at bounding box center [95, 52] width 0 height 4
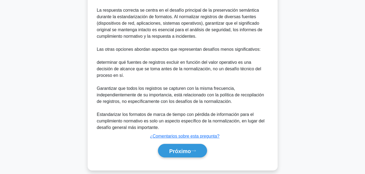
scroll to position [219, 0]
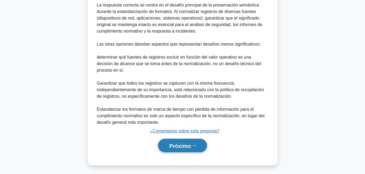
click at [203, 146] on button "Próximo" at bounding box center [182, 146] width 49 height 14
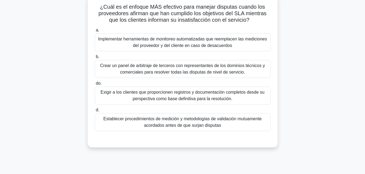
scroll to position [0, 0]
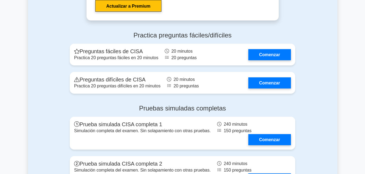
scroll to position [996, 0]
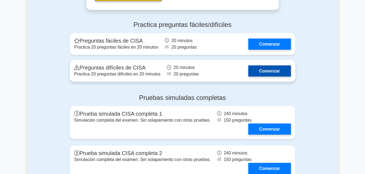
click at [260, 65] on link "Comenzar" at bounding box center [270, 70] width 43 height 11
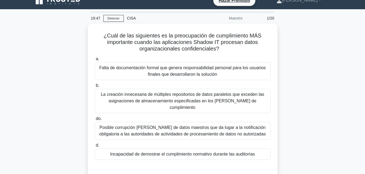
scroll to position [10, 0]
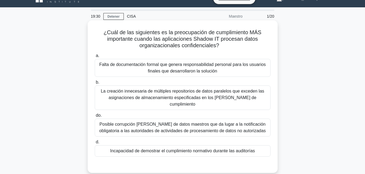
click at [252, 121] on font "Posible corrupción [PERSON_NAME] de datos maestros que da lugar a la notificaci…" at bounding box center [182, 127] width 171 height 13
click at [95, 117] on input "do. Posible corrupción [PERSON_NAME] de datos maestros que da lugar a la notifi…" at bounding box center [95, 116] width 0 height 4
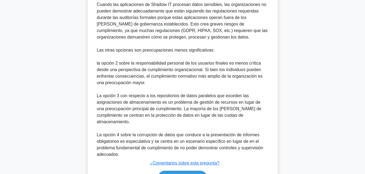
scroll to position [230, 0]
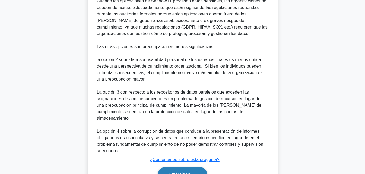
click at [180, 171] on font "Próximo" at bounding box center [180, 174] width 22 height 6
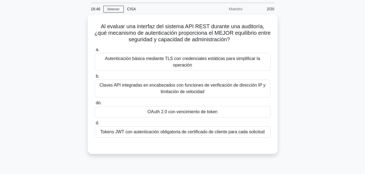
scroll to position [17, 0]
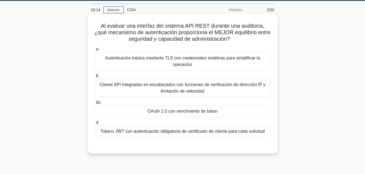
click at [209, 134] on font "Tokens JWT con autenticación obligatoria de certificado de cliente para cada so…" at bounding box center [183, 131] width 164 height 5
click at [95, 124] on input "d. Tokens JWT con autenticación obligatoria de certificado de cliente para cada…" at bounding box center [95, 123] width 0 height 4
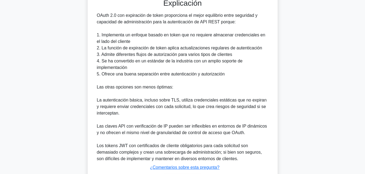
scroll to position [202, 0]
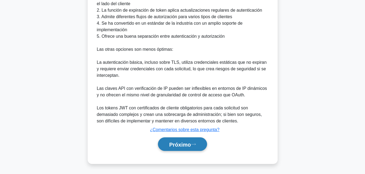
click at [191, 146] on font "Próximo" at bounding box center [180, 145] width 22 height 6
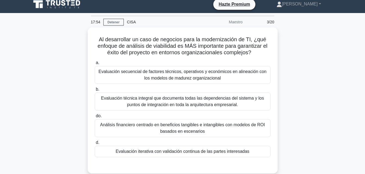
scroll to position [5, 0]
